Goal: Transaction & Acquisition: Purchase product/service

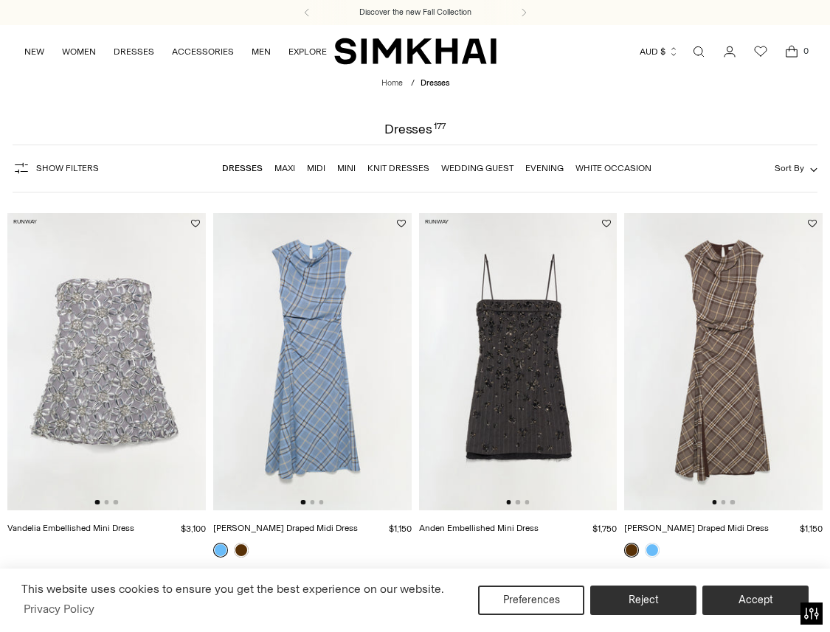
scroll to position [139, 0]
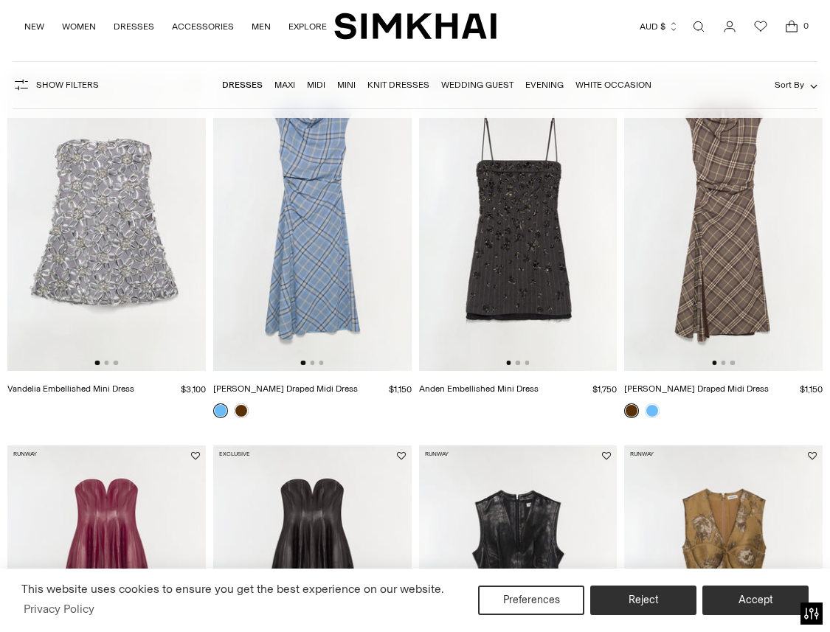
click at [688, 347] on img at bounding box center [723, 222] width 198 height 297
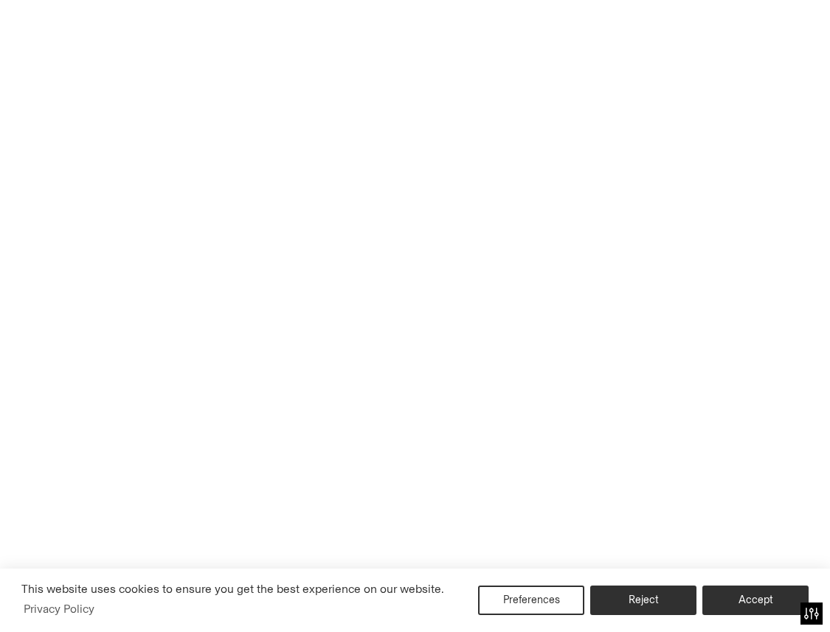
scroll to position [111, 0]
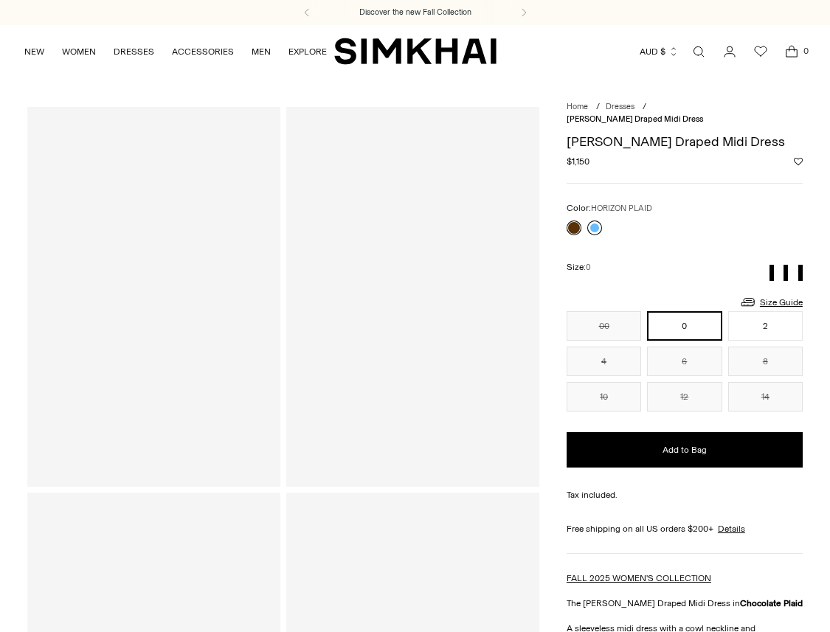
click at [598, 221] on link at bounding box center [594, 228] width 15 height 15
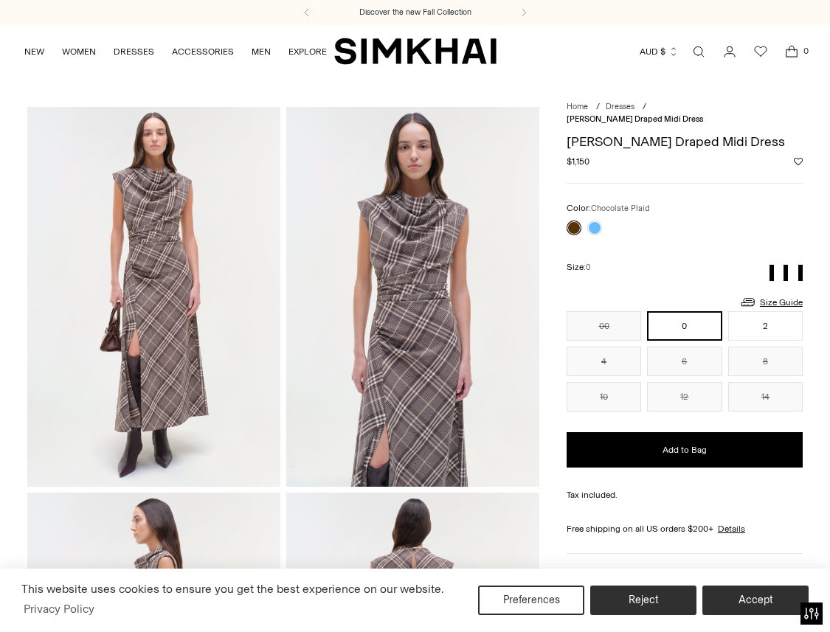
scroll to position [1, 0]
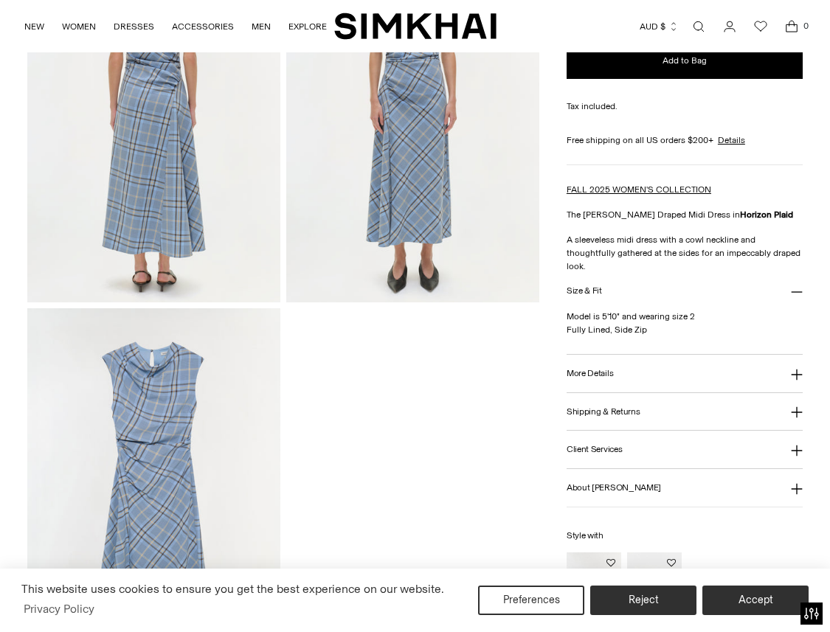
scroll to position [960, 0]
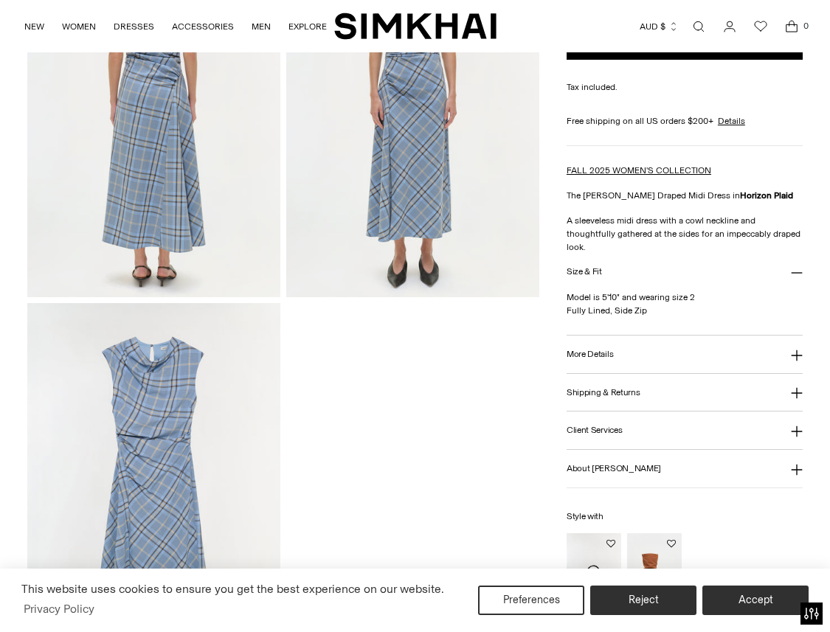
click at [611, 347] on button "More Details" at bounding box center [684, 355] width 236 height 38
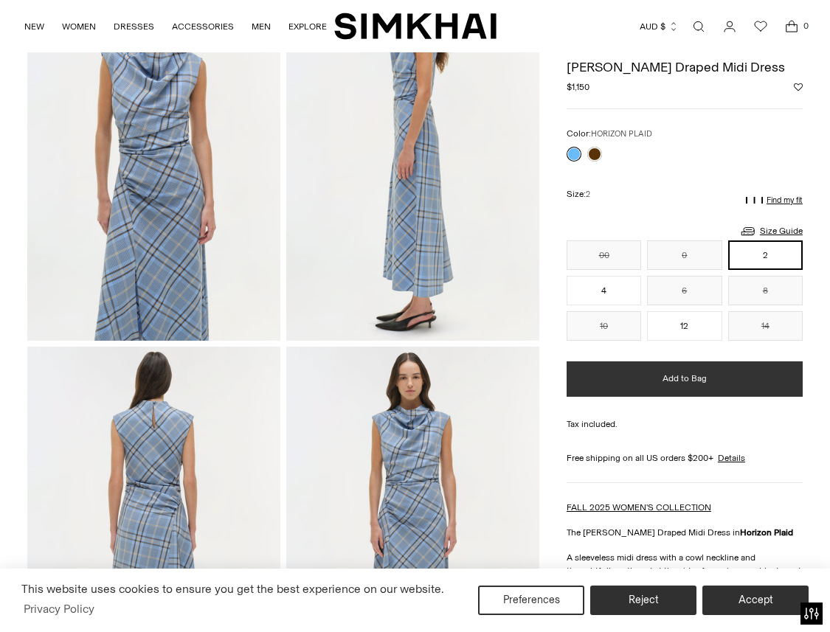
scroll to position [462, 0]
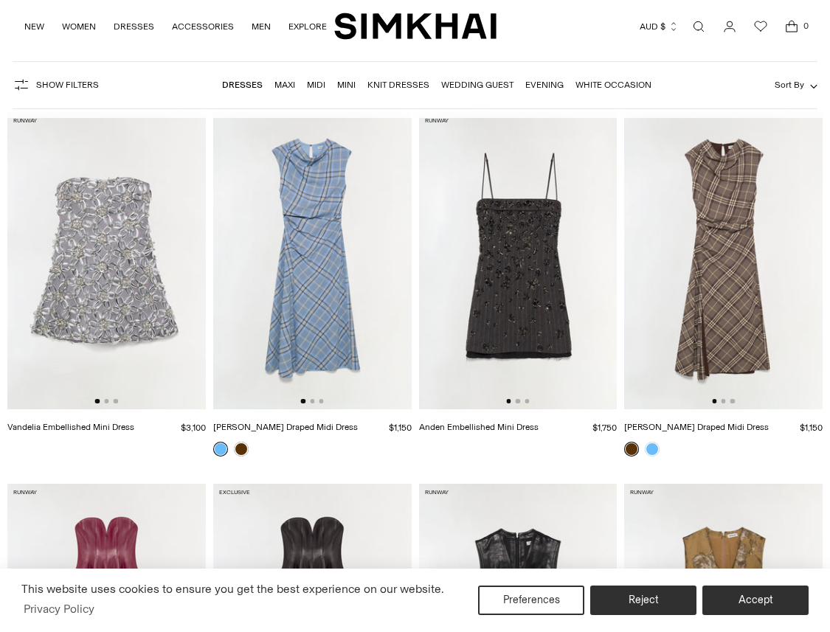
scroll to position [101, 0]
click at [797, 84] on span "Sort By" at bounding box center [789, 85] width 30 height 10
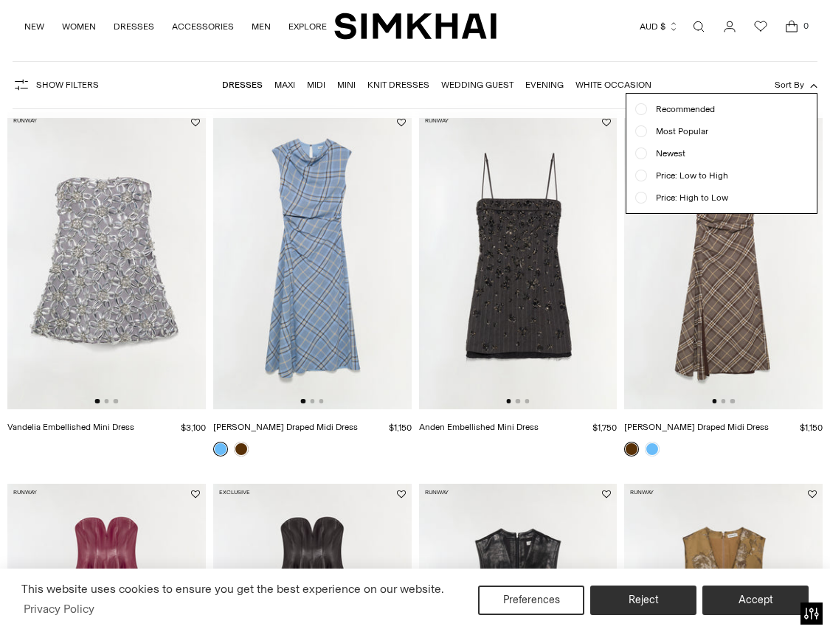
click at [673, 174] on span "Price: Low to High" at bounding box center [687, 175] width 81 height 13
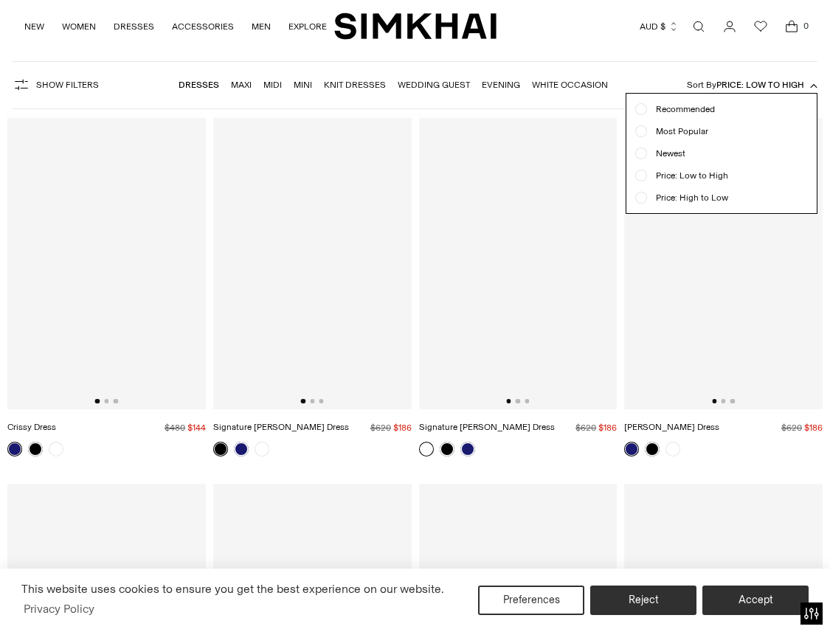
scroll to position [109, 0]
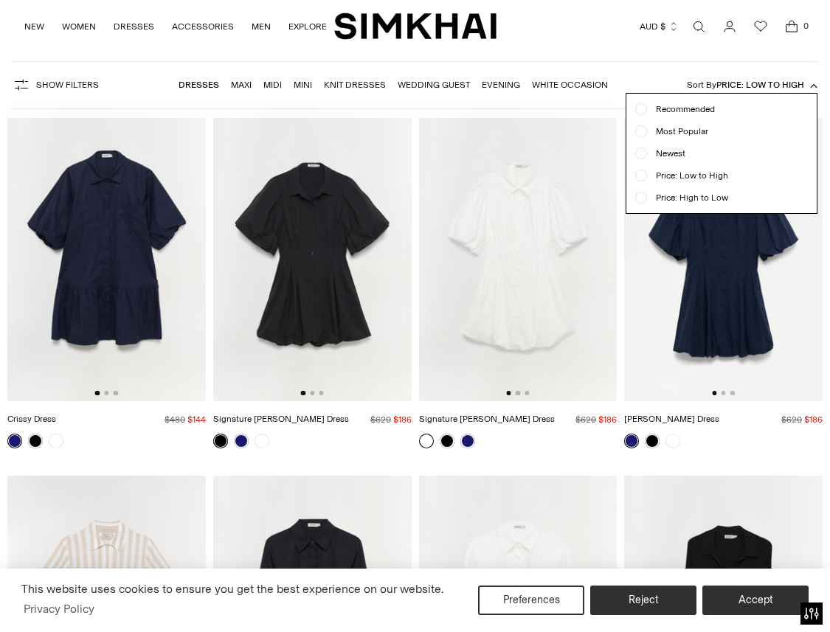
click at [334, 110] on form "Show Filters Show Filters Dresses Maxi Midi Mini Knit Dresses Wedding Guest Eve…" at bounding box center [415, 85] width 830 height 66
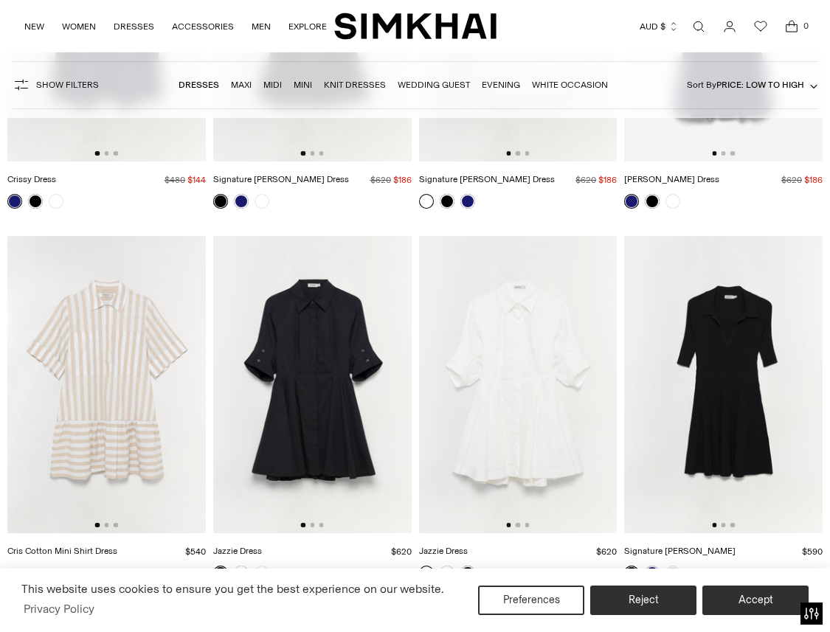
scroll to position [361, 0]
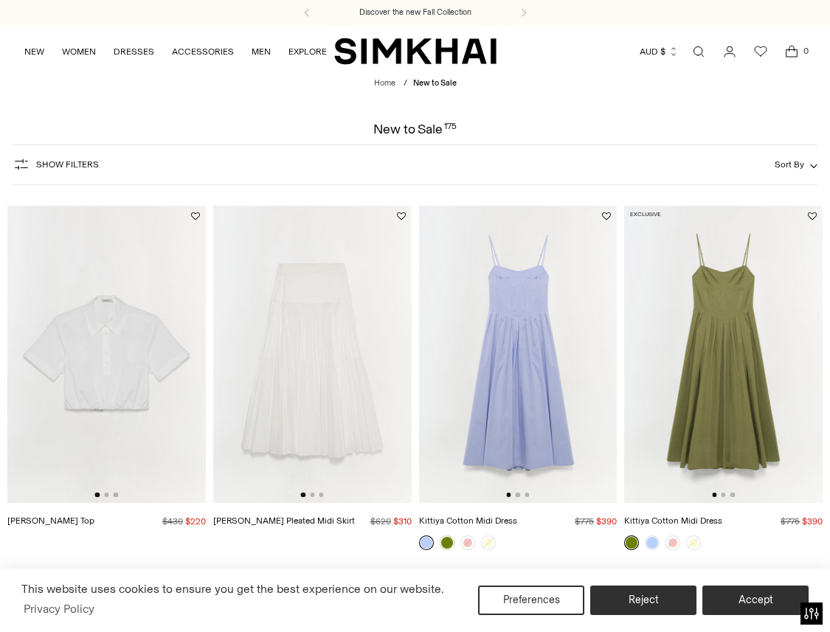
click at [784, 159] on button "Sort By" at bounding box center [795, 164] width 43 height 16
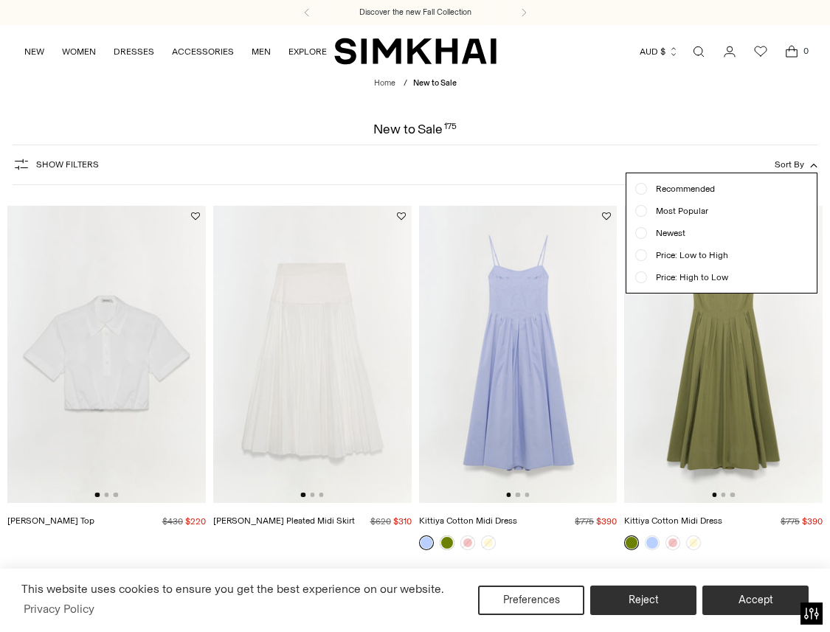
click at [678, 259] on span "Price: Low to High" at bounding box center [687, 255] width 81 height 13
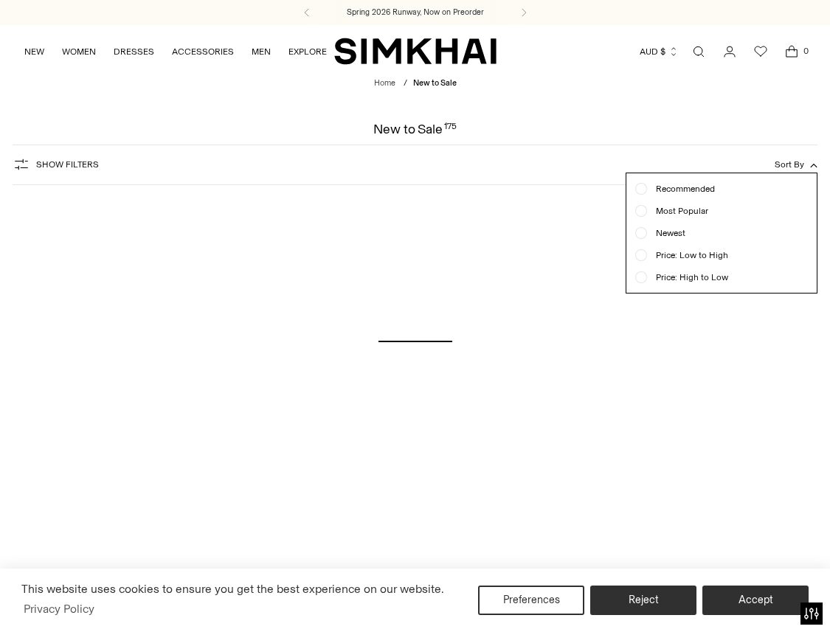
click at [541, 159] on div "Show Filters Show Filters Sort By Recommended Most Popular Newest" at bounding box center [415, 165] width 805 height 41
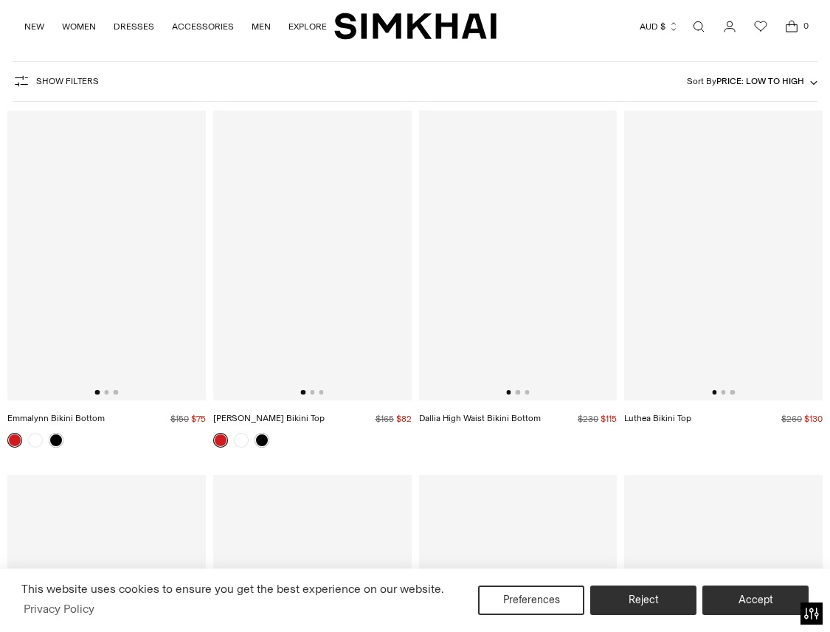
scroll to position [109, 0]
